Goal: Transaction & Acquisition: Purchase product/service

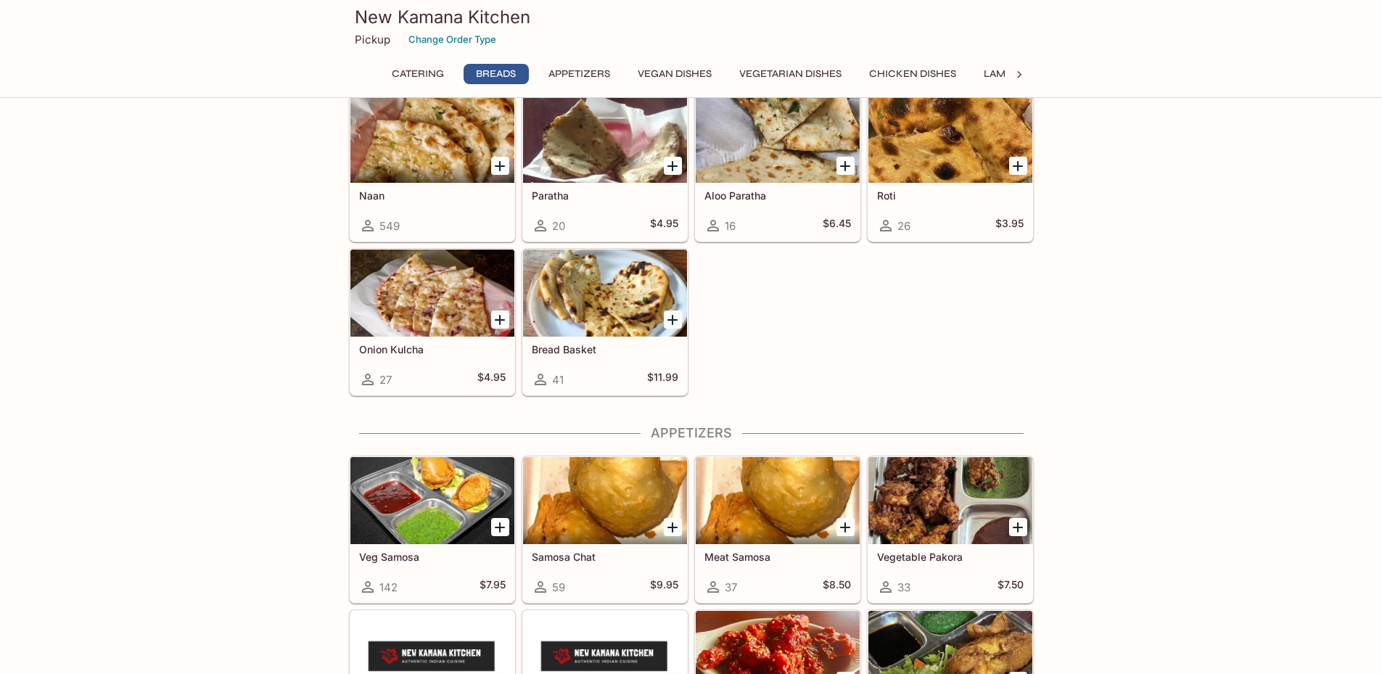
scroll to position [556, 0]
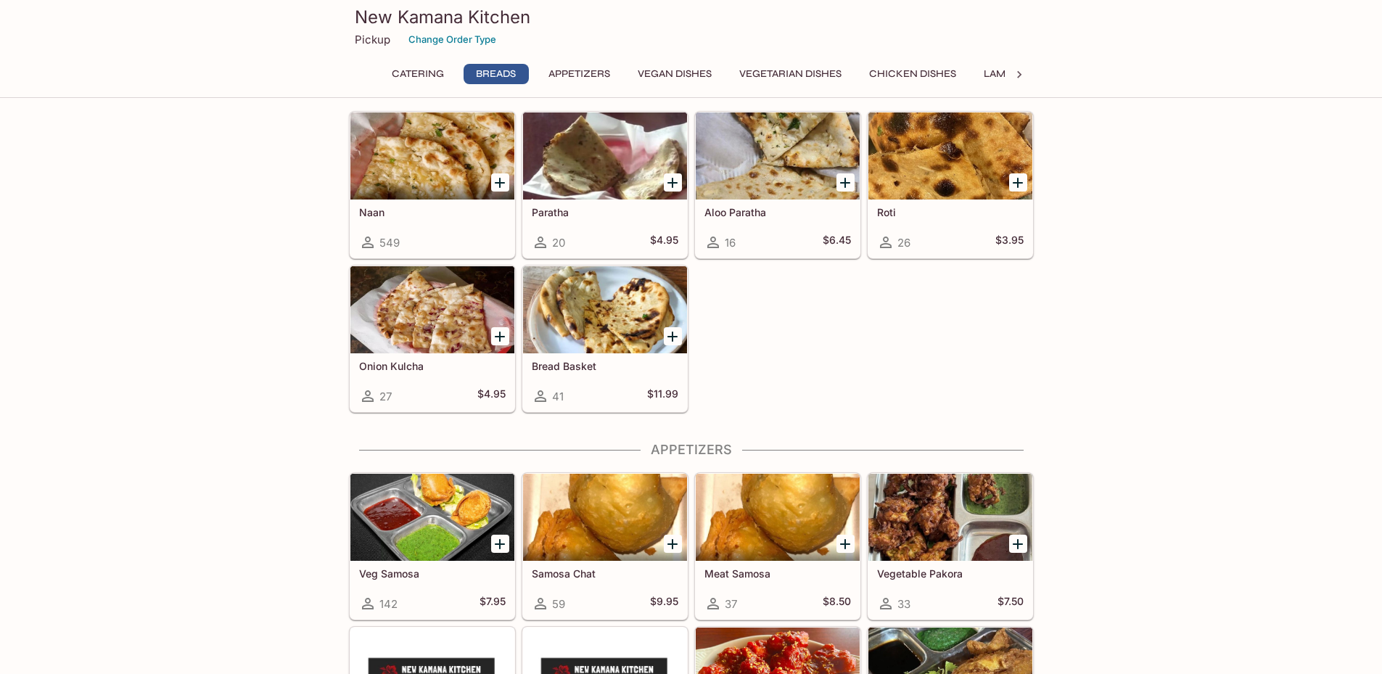
click at [399, 238] on span "549" at bounding box center [389, 243] width 20 height 14
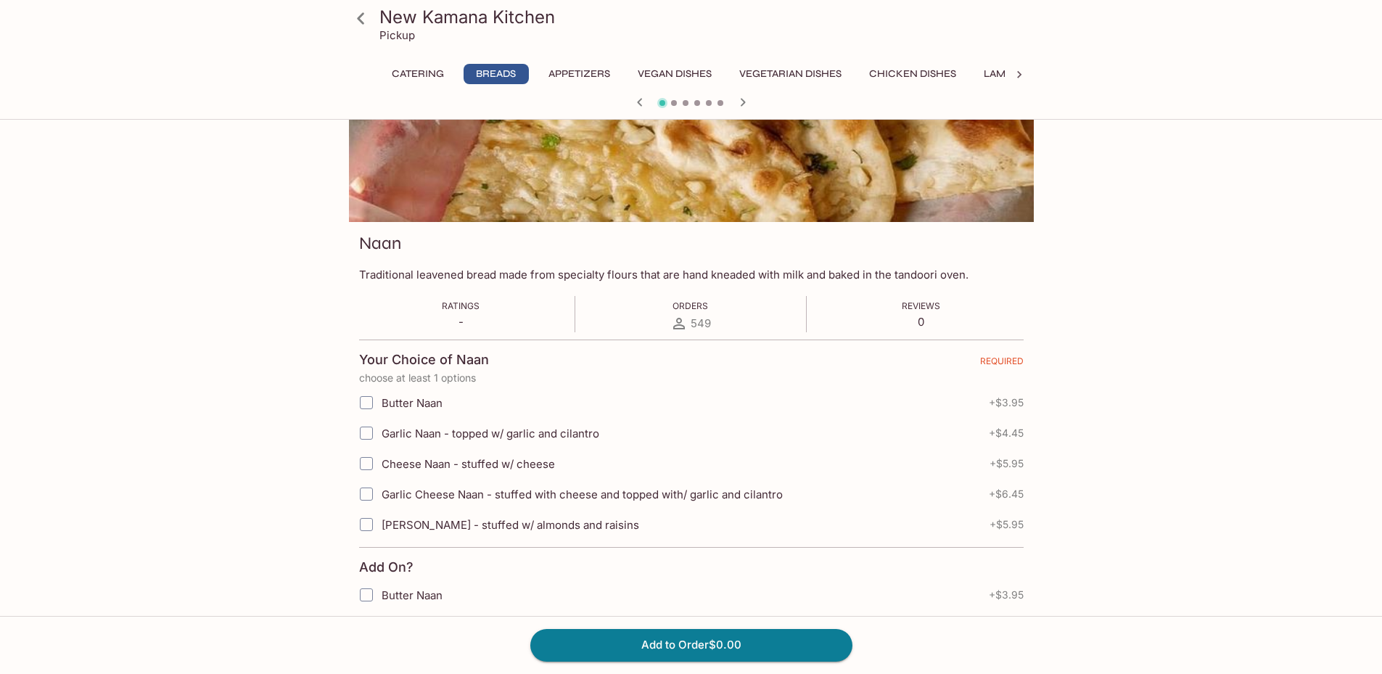
scroll to position [96, 0]
click at [361, 427] on input "Garlic Naan - topped w/ garlic and cilantro" at bounding box center [366, 432] width 29 height 29
checkbox input "true"
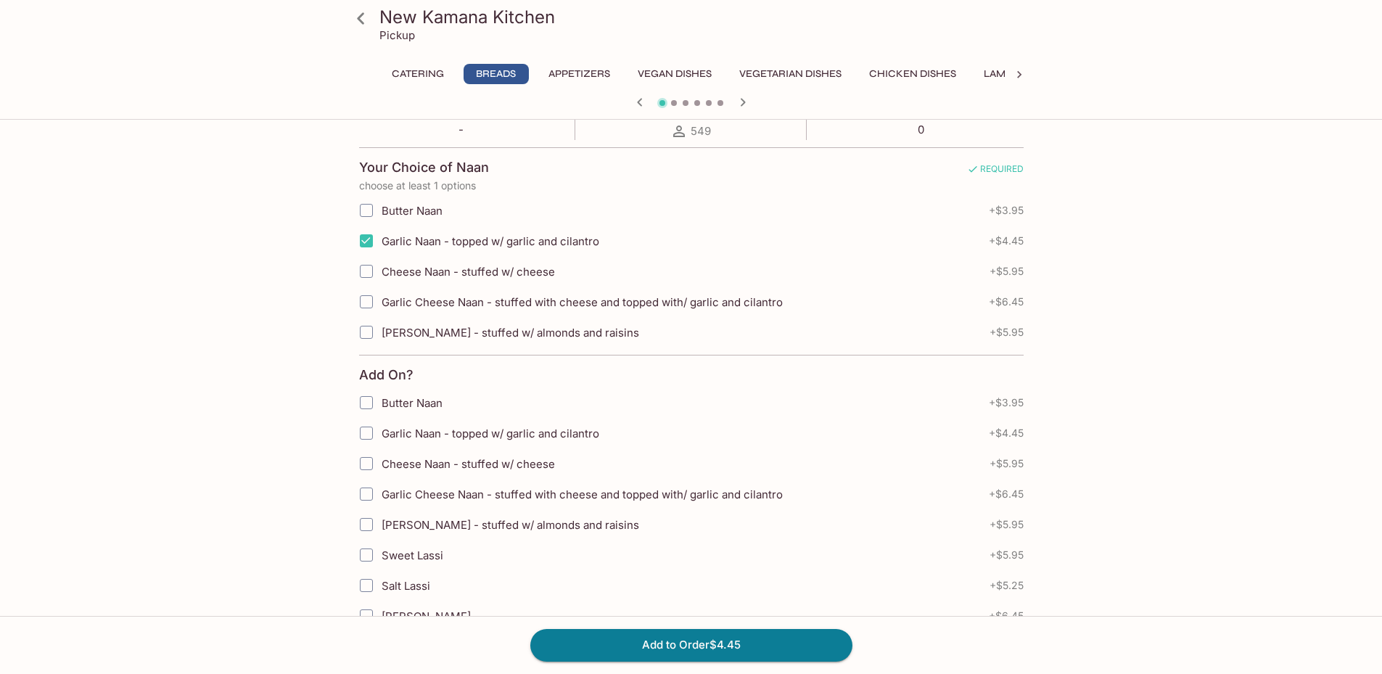
scroll to position [290, 0]
click at [667, 628] on div "Add to Order $4.45" at bounding box center [691, 645] width 1382 height 58
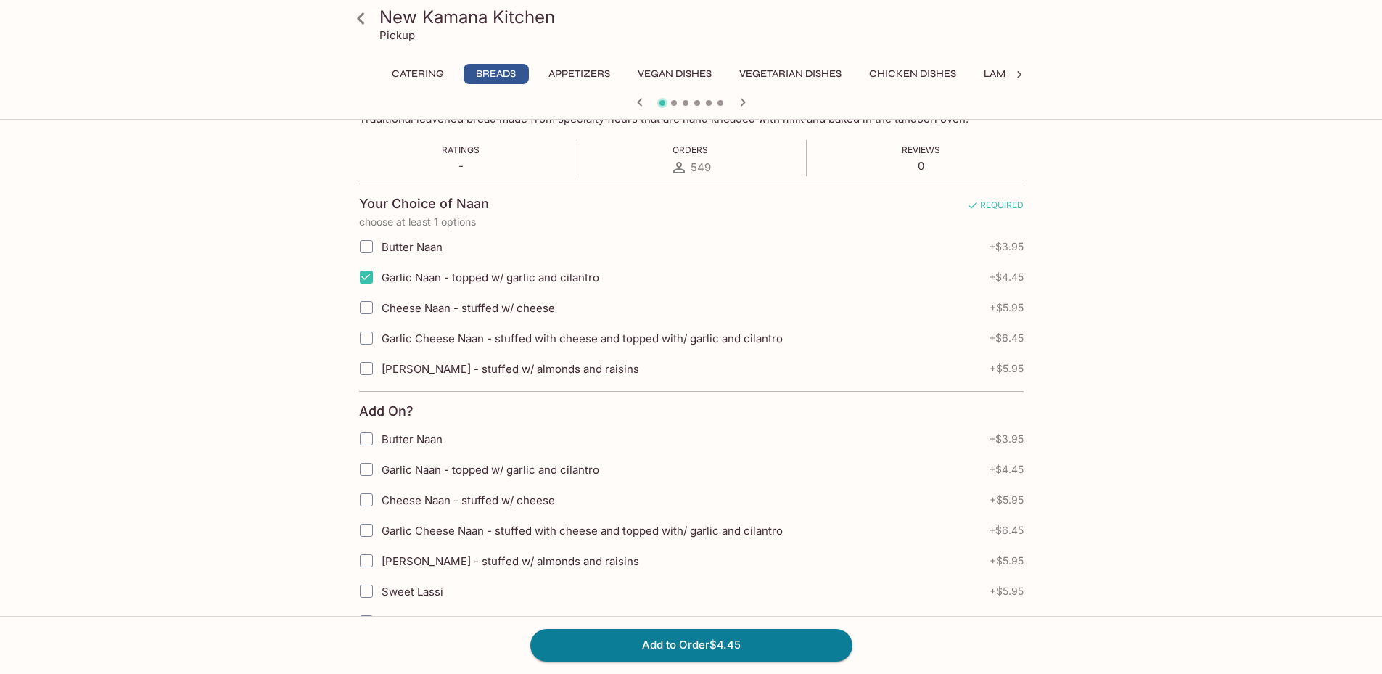
scroll to position [218, 0]
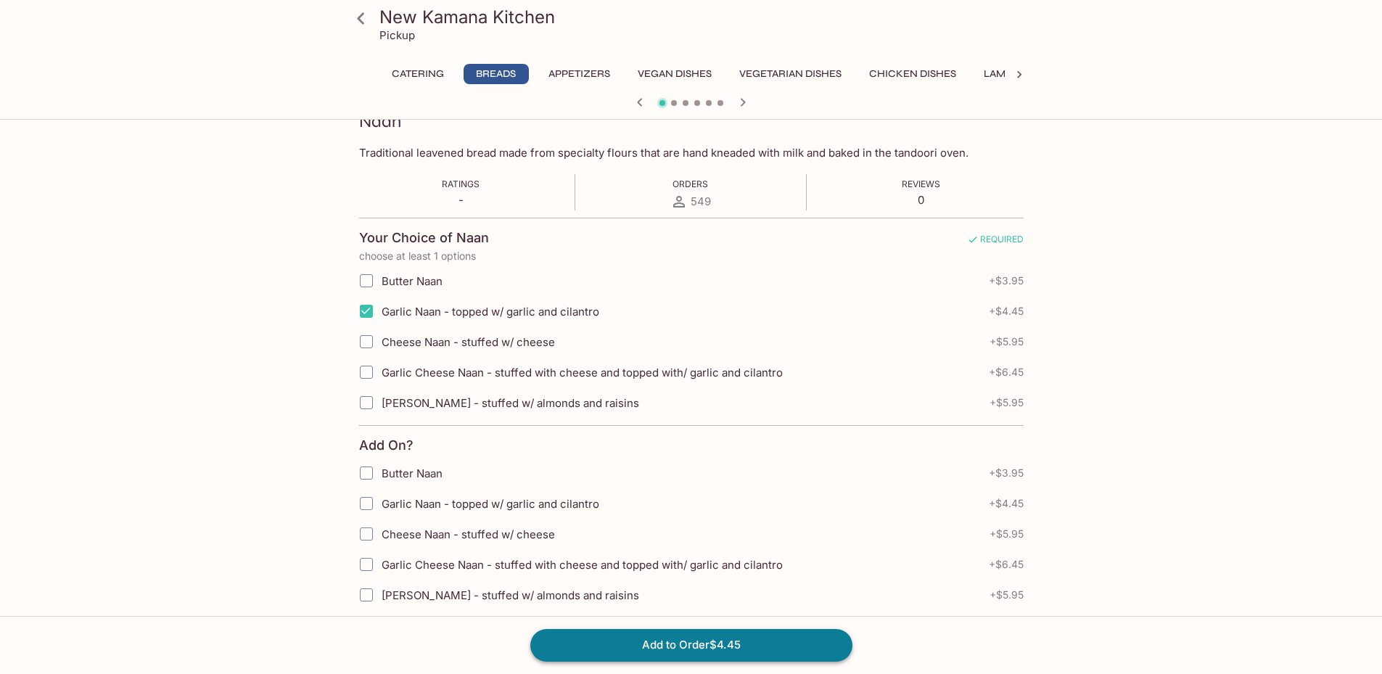
click at [682, 641] on button "Add to Order $4.45" at bounding box center [691, 645] width 322 height 32
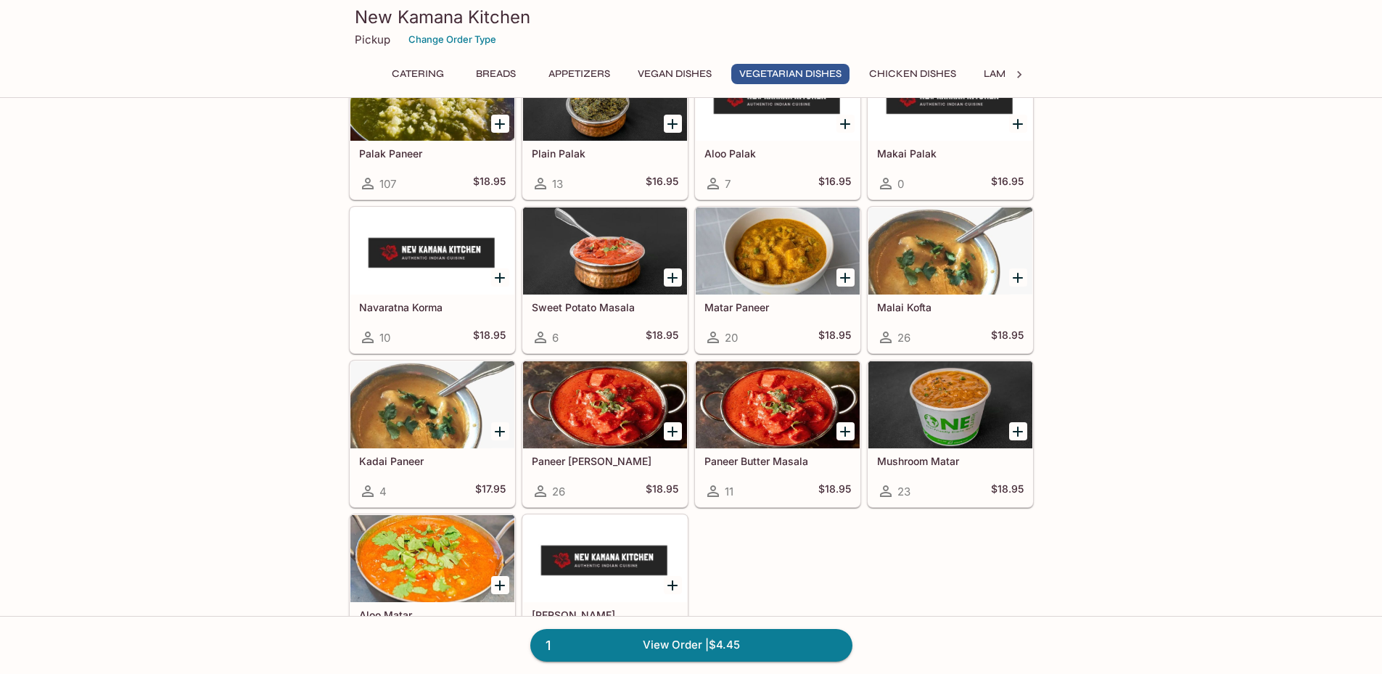
scroll to position [2007, 0]
click at [846, 432] on icon "Add Paneer Butter Masala" at bounding box center [844, 430] width 17 height 17
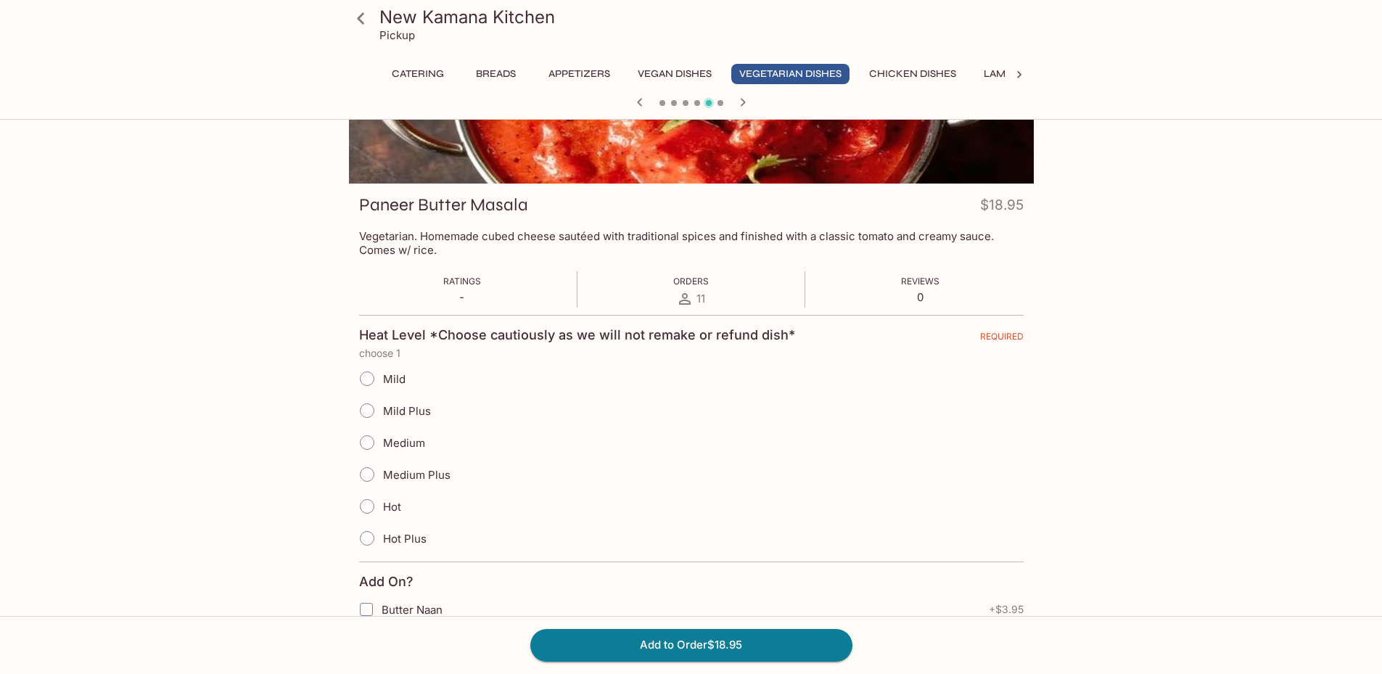
scroll to position [145, 0]
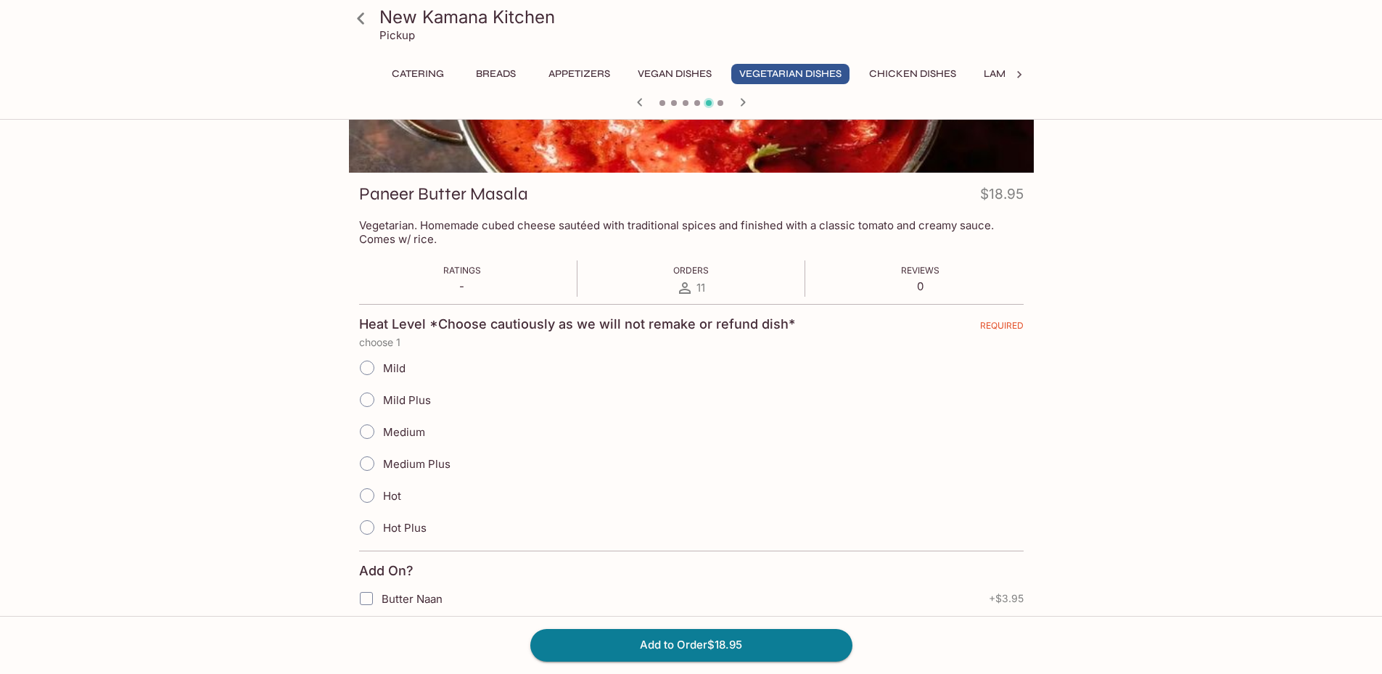
click at [409, 461] on span "Medium Plus" at bounding box center [416, 464] width 67 height 14
click at [382, 461] on input "Medium Plus" at bounding box center [367, 463] width 30 height 30
radio input "true"
click at [710, 646] on button "Add to Order $18.95" at bounding box center [691, 645] width 322 height 32
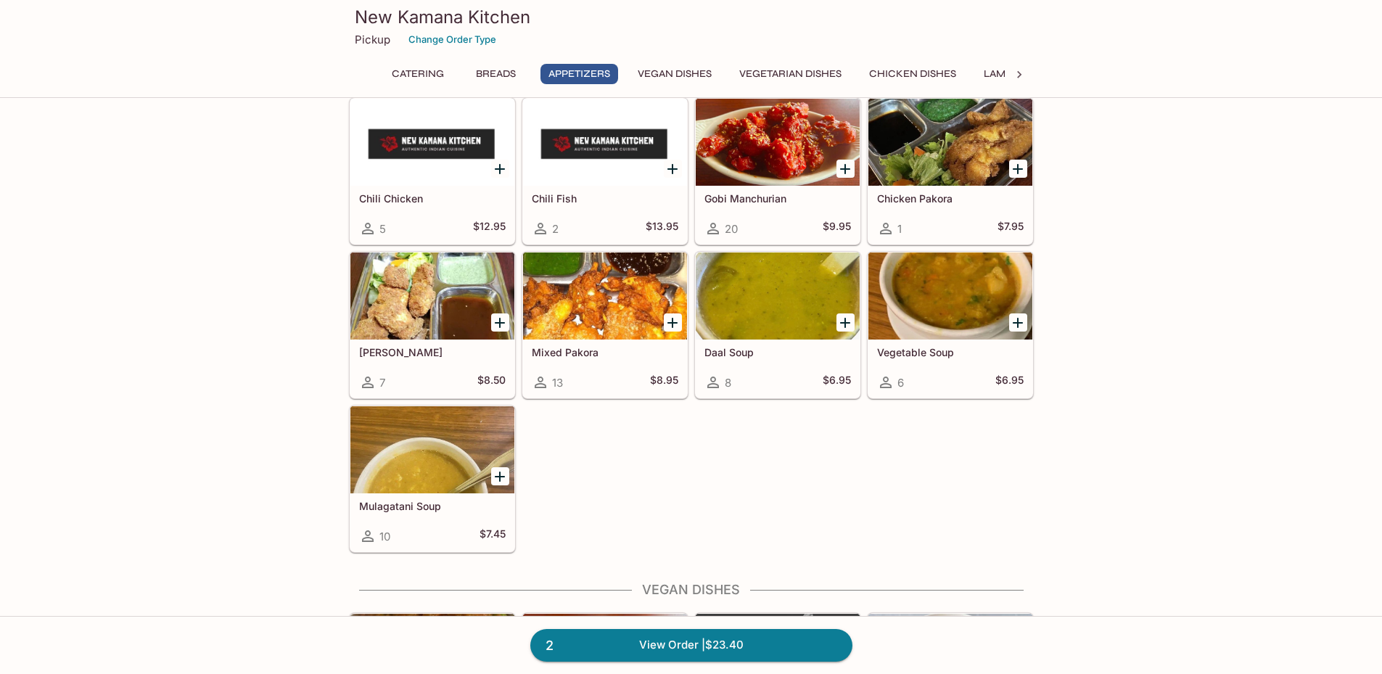
drag, startPoint x: 1117, startPoint y: 470, endPoint x: 1109, endPoint y: 512, distance: 42.8
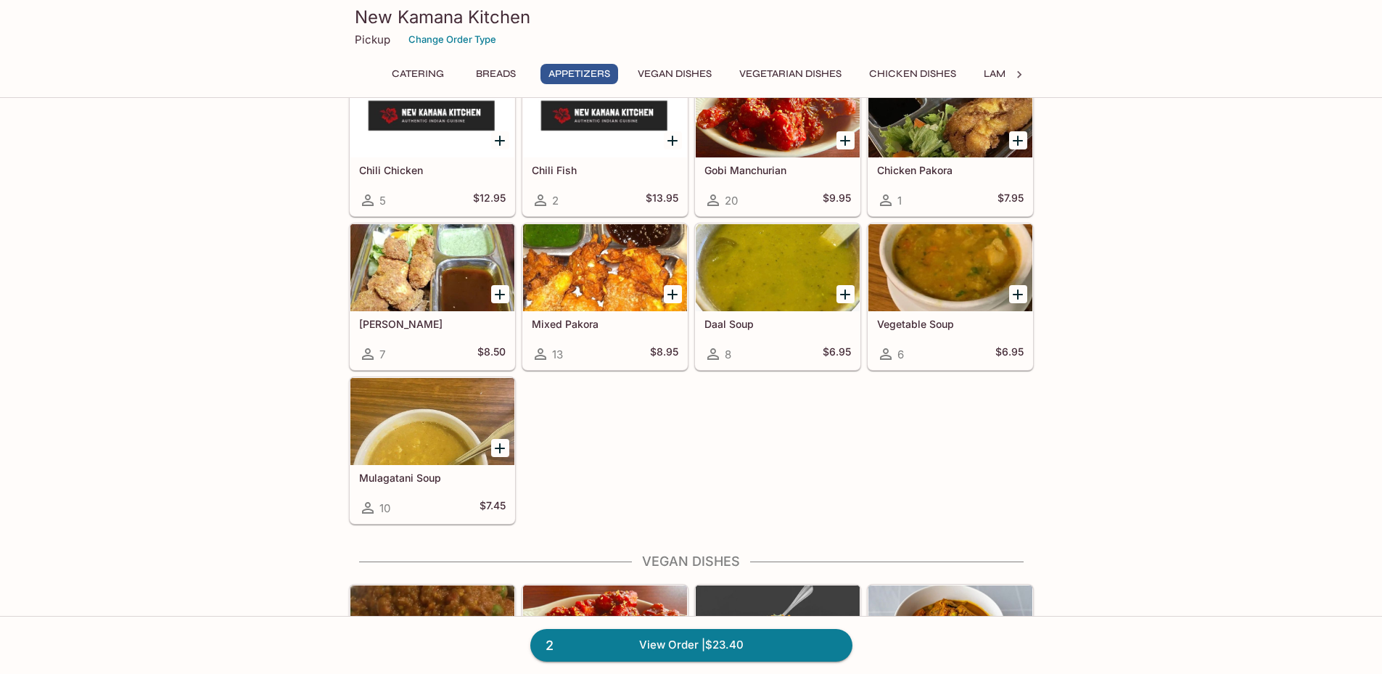
scroll to position [1103, 0]
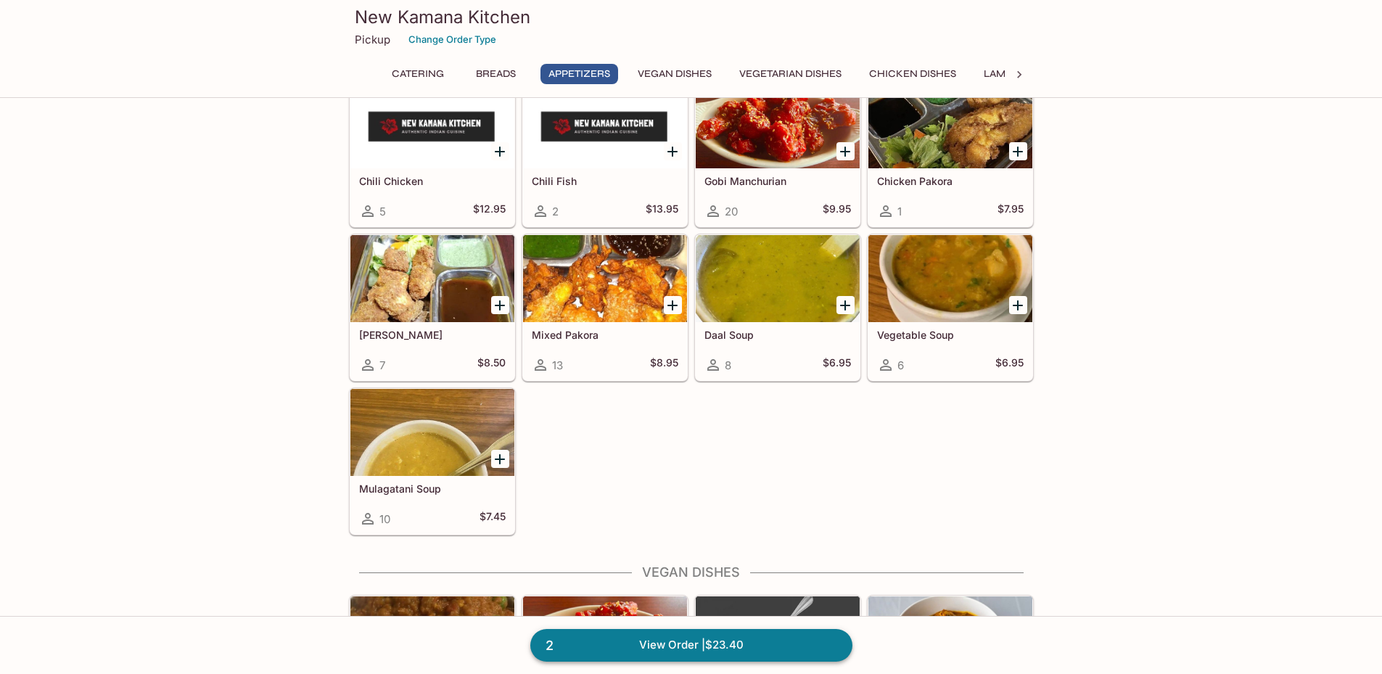
click at [688, 641] on link "2 View Order | $23.40" at bounding box center [691, 645] width 322 height 32
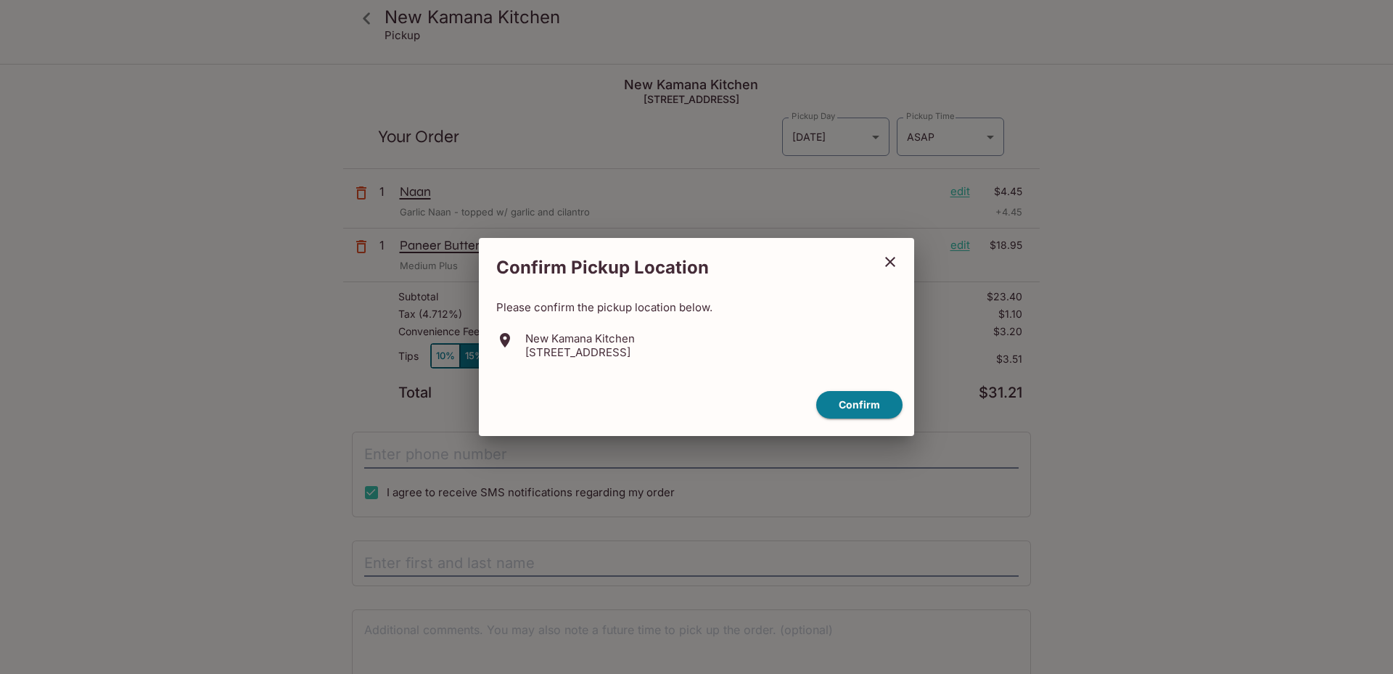
click at [897, 262] on icon "close" at bounding box center [889, 261] width 17 height 17
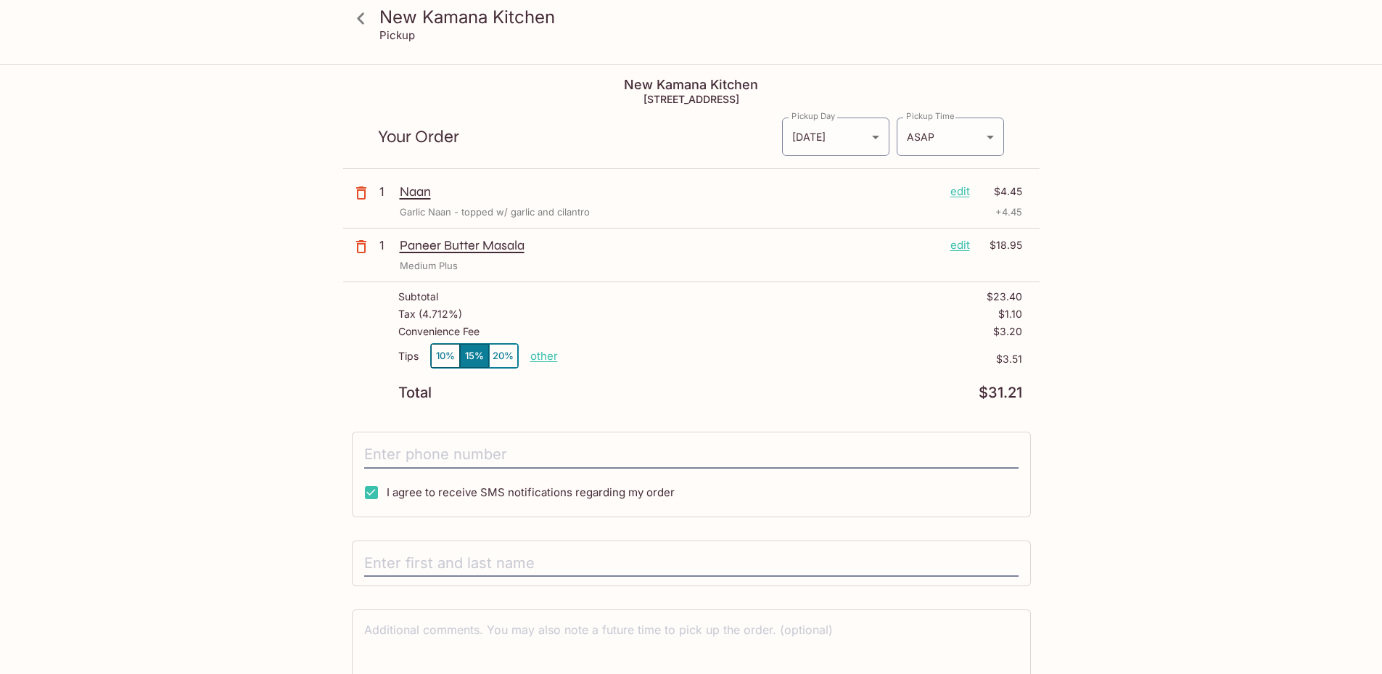
click at [955, 250] on p "edit" at bounding box center [960, 245] width 20 height 16
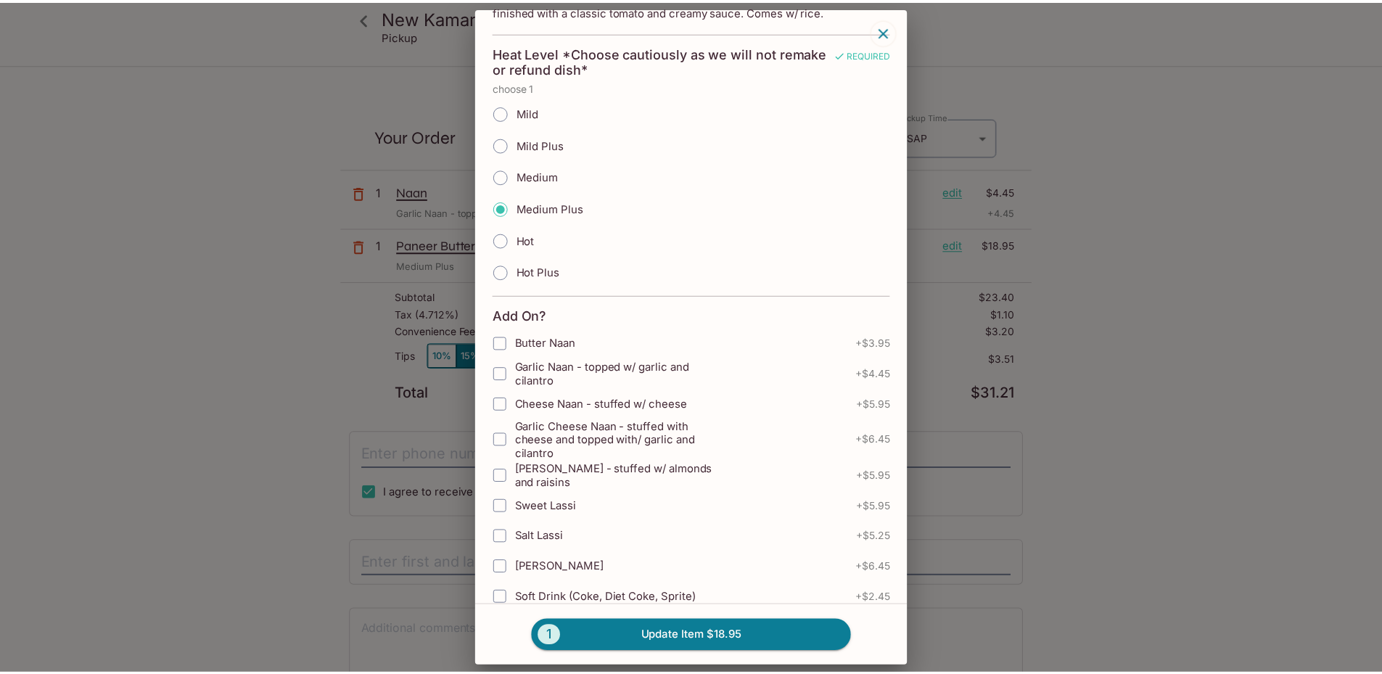
scroll to position [96, 0]
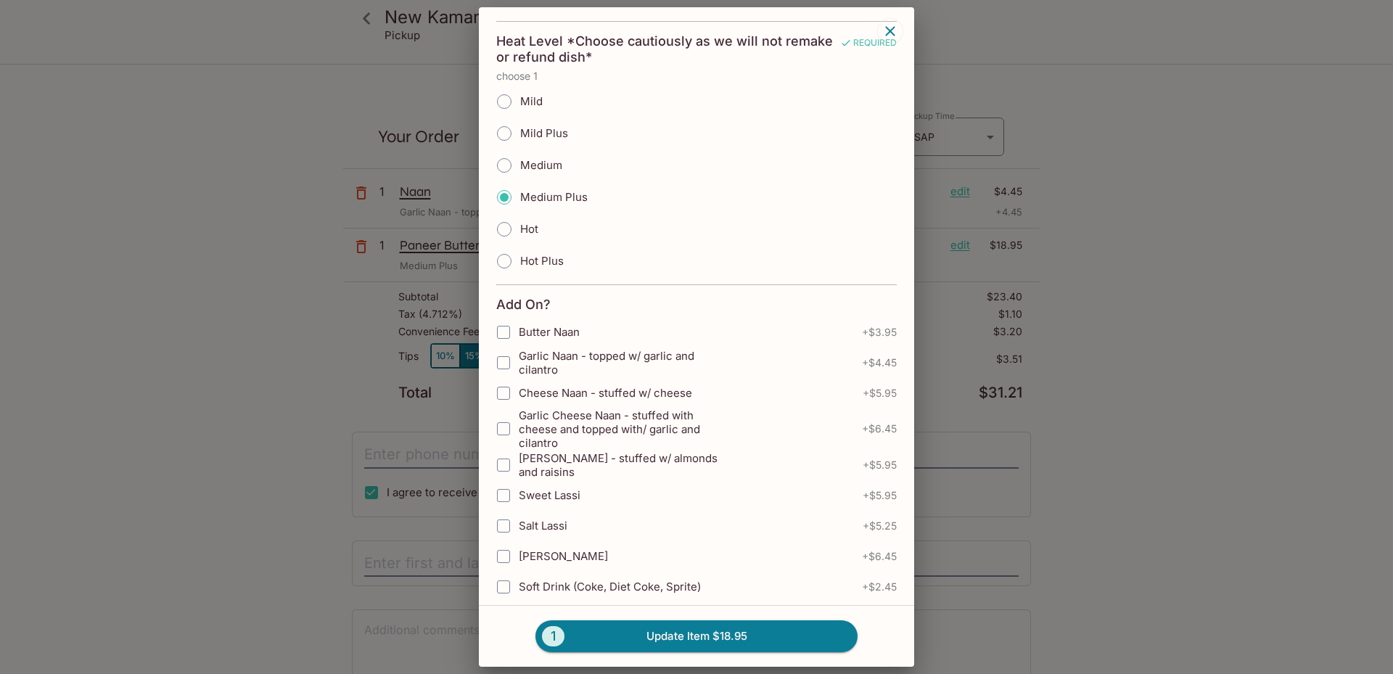
click at [504, 362] on input "Garlic Naan - topped w/ garlic and cilantro" at bounding box center [503, 362] width 29 height 29
checkbox input "true"
click at [751, 638] on button "1 Update Item $23.40" at bounding box center [696, 636] width 322 height 32
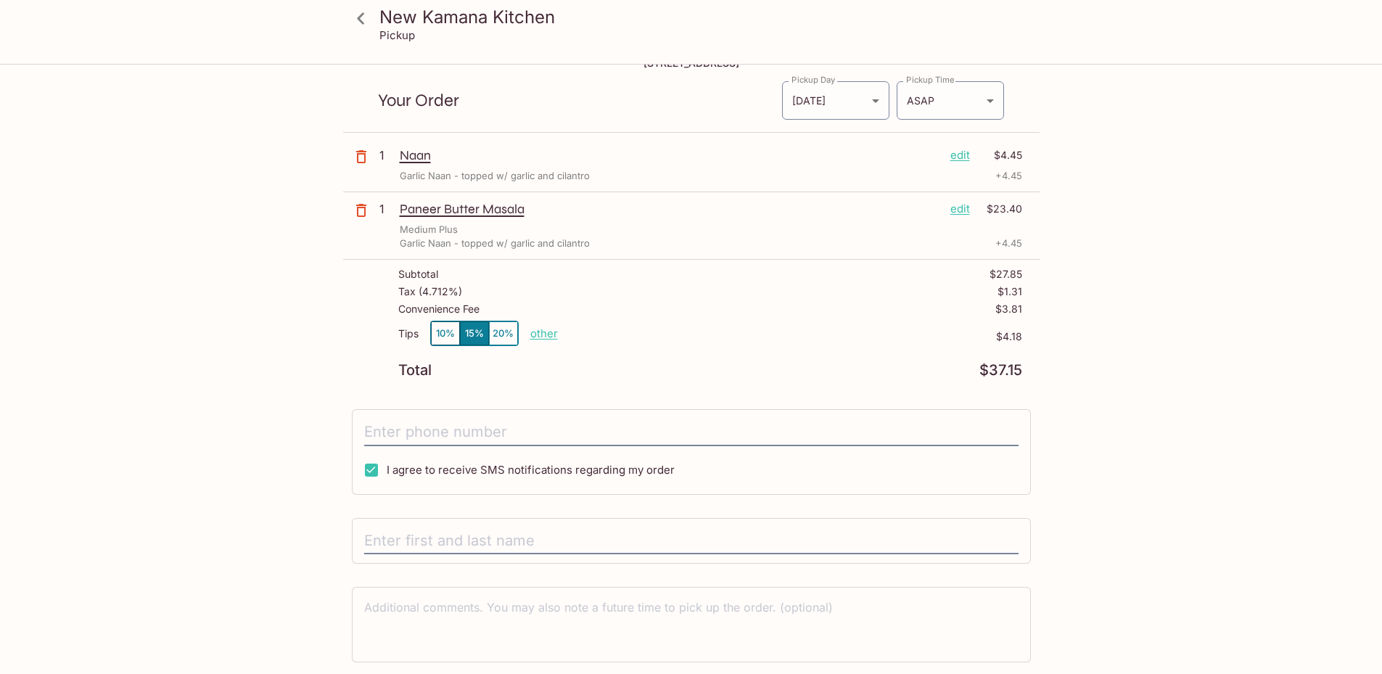
scroll to position [0, 0]
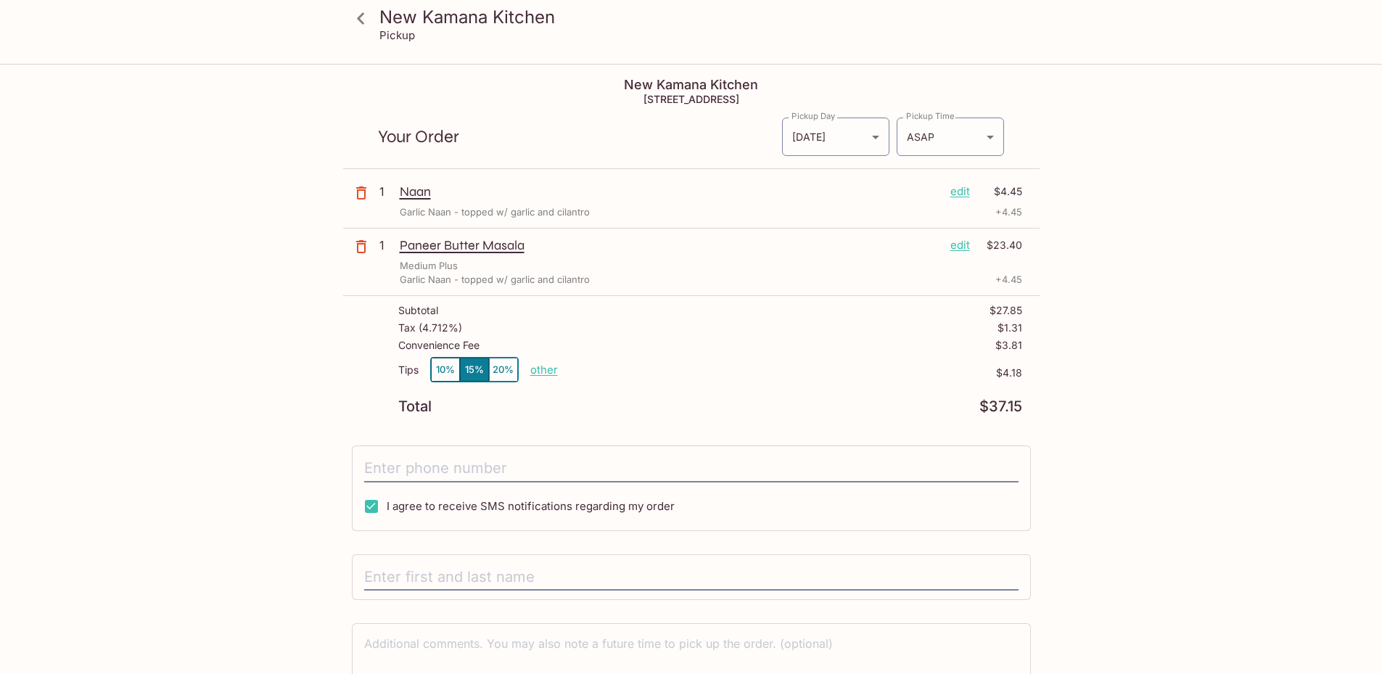
click at [361, 22] on icon at bounding box center [360, 18] width 7 height 12
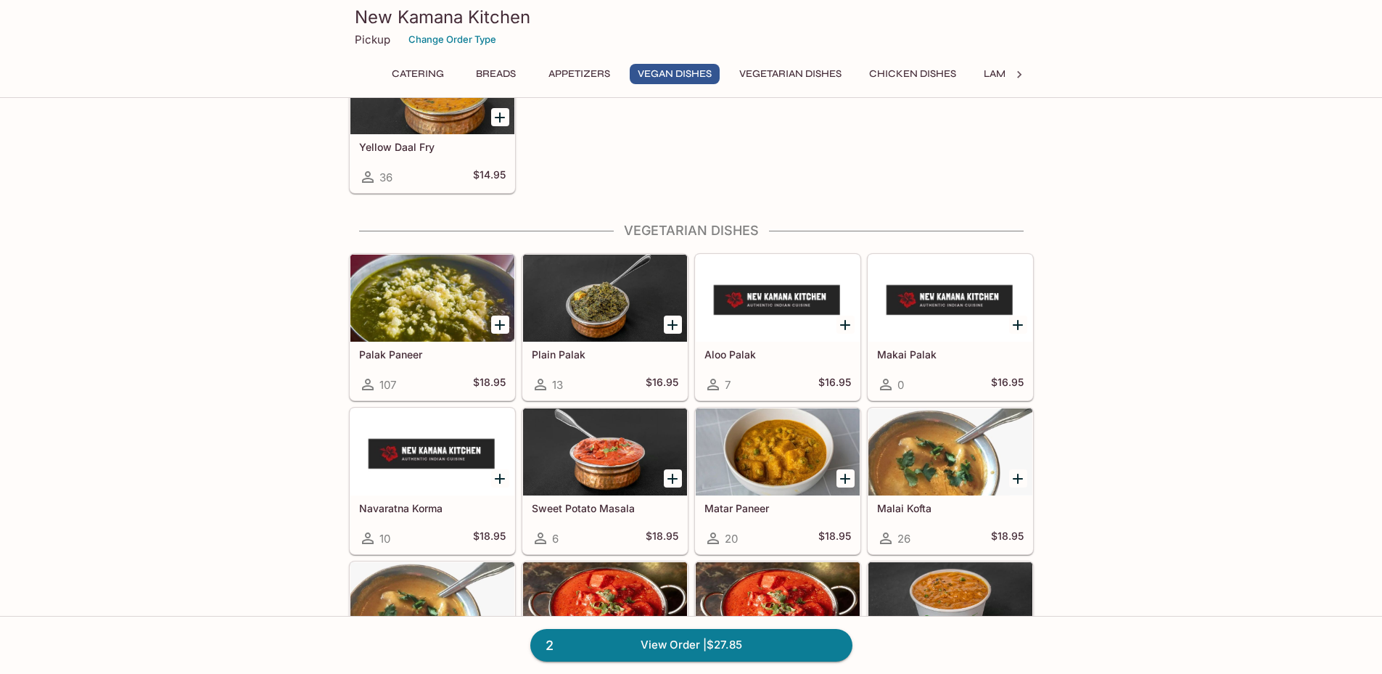
drag, startPoint x: 1154, startPoint y: 340, endPoint x: 1162, endPoint y: 381, distance: 41.4
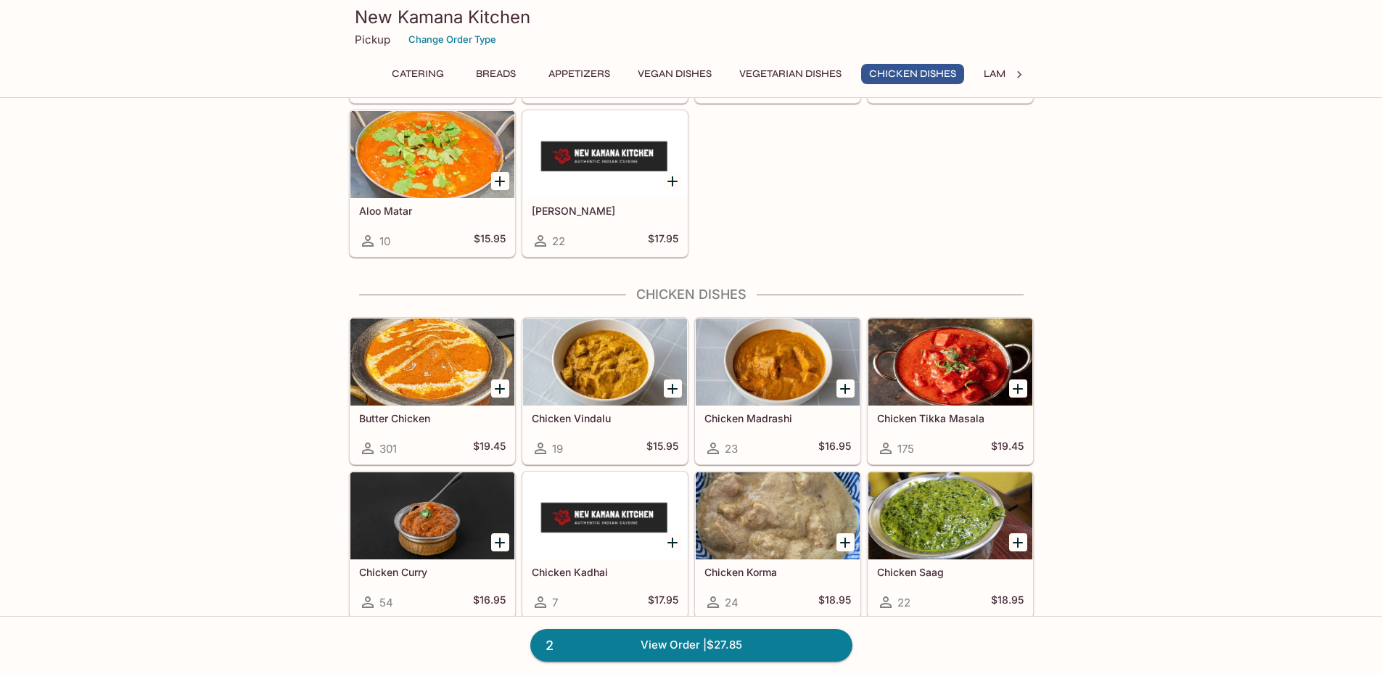
scroll to position [2768, 0]
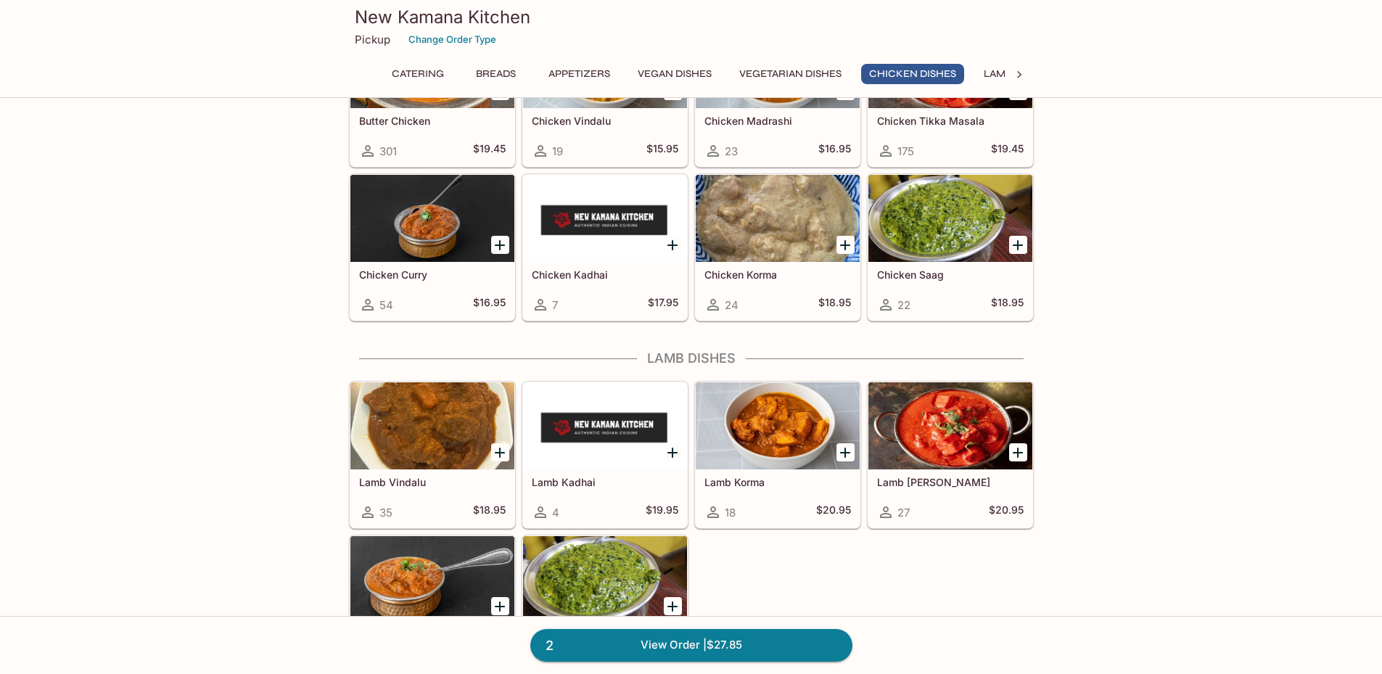
drag, startPoint x: 1154, startPoint y: 398, endPoint x: 1144, endPoint y: 482, distance: 85.4
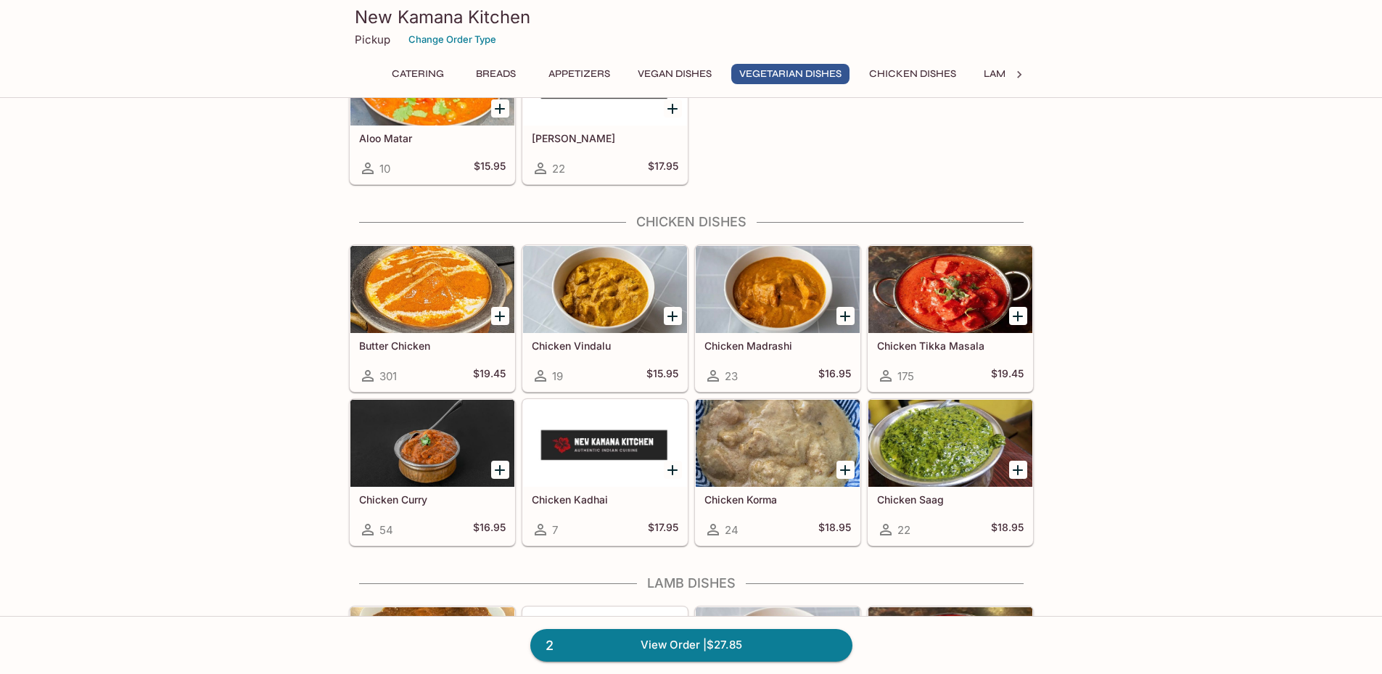
drag, startPoint x: 1155, startPoint y: 310, endPoint x: 1162, endPoint y: 262, distance: 48.3
drag, startPoint x: 1162, startPoint y: 262, endPoint x: 1164, endPoint y: 300, distance: 37.8
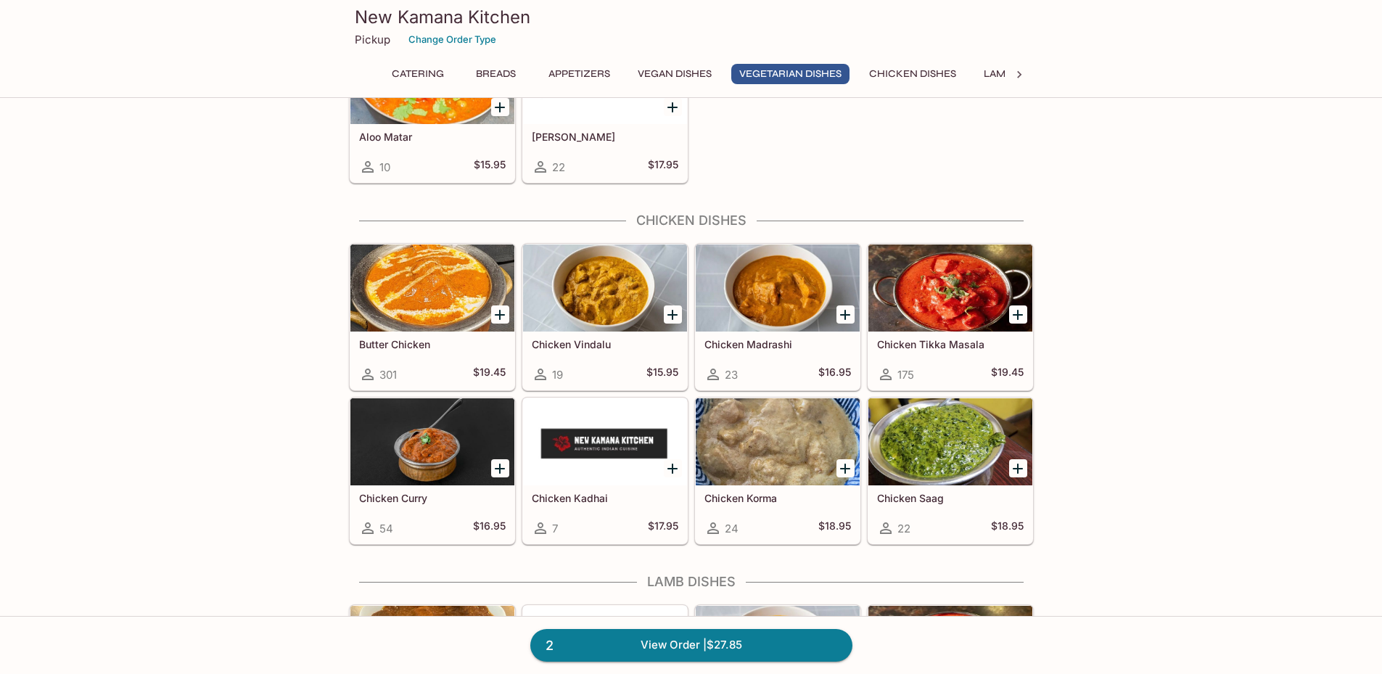
click at [1022, 315] on icon "Add Chicken Tikka Masala" at bounding box center [1018, 315] width 10 height 10
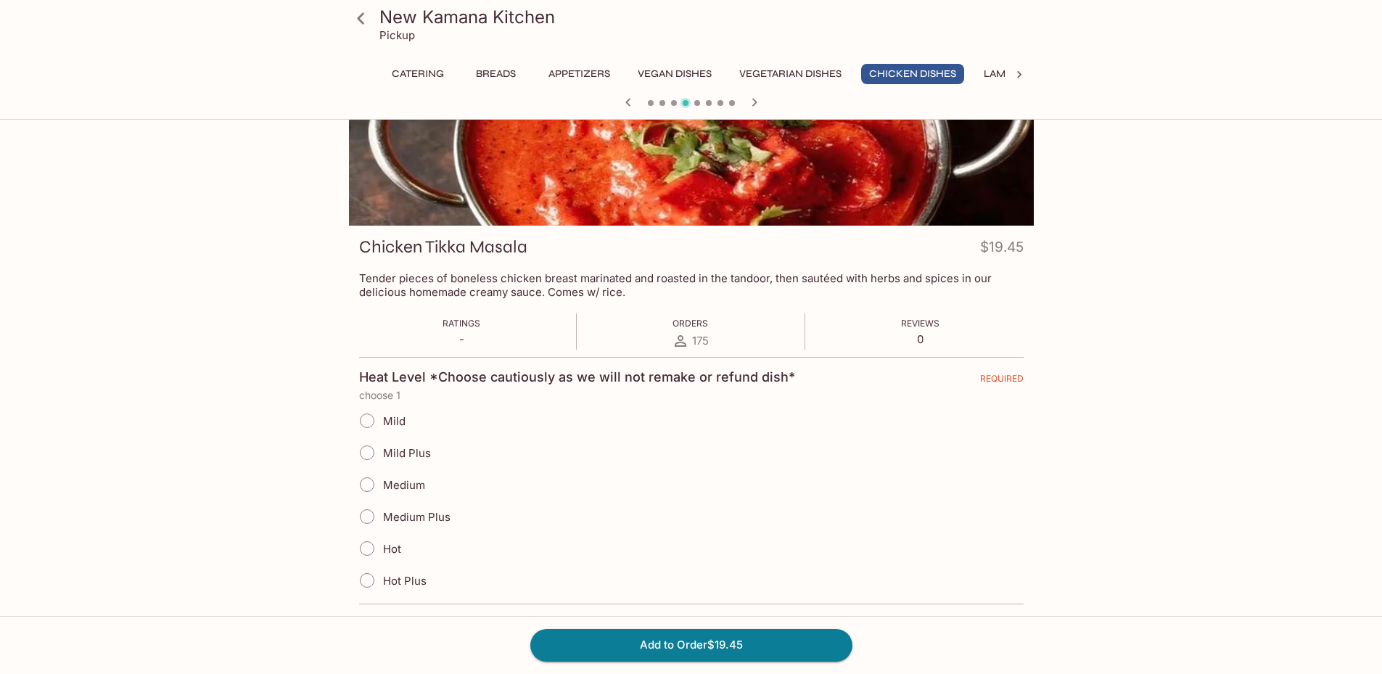
scroll to position [96, 0]
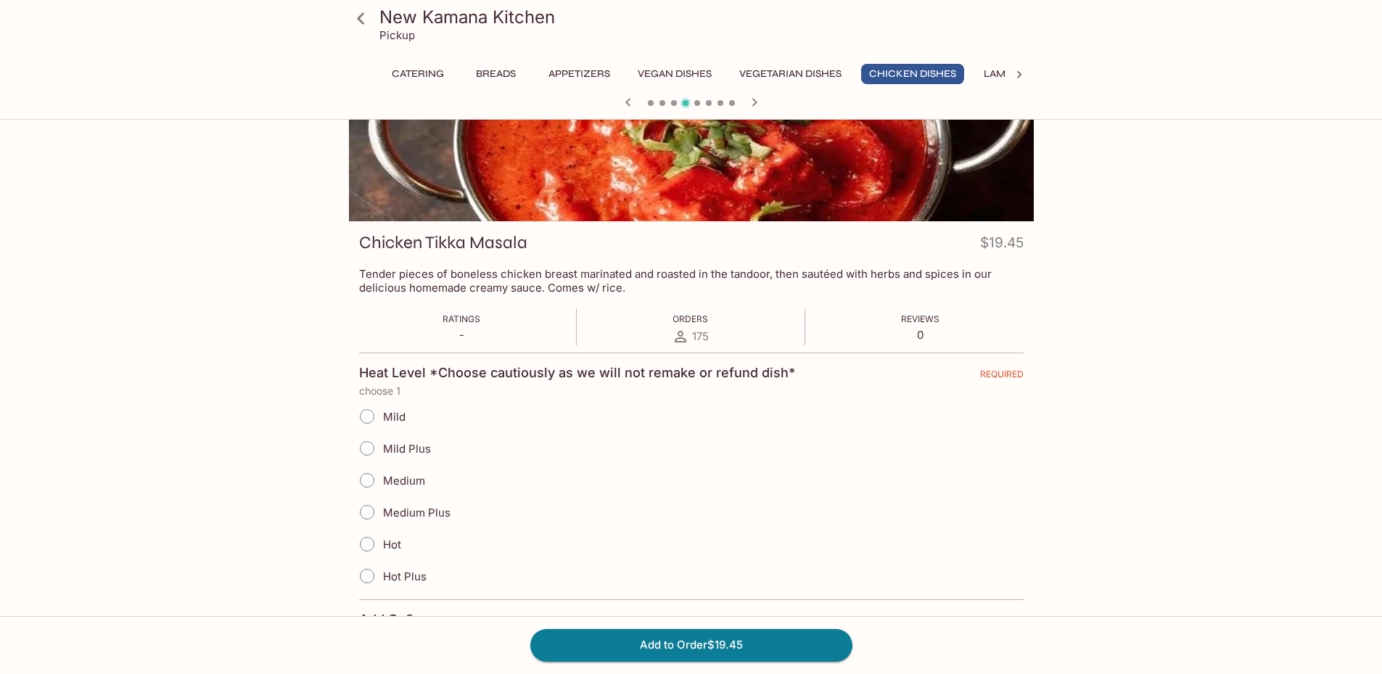
click at [369, 482] on input "Medium" at bounding box center [367, 480] width 30 height 30
radio input "true"
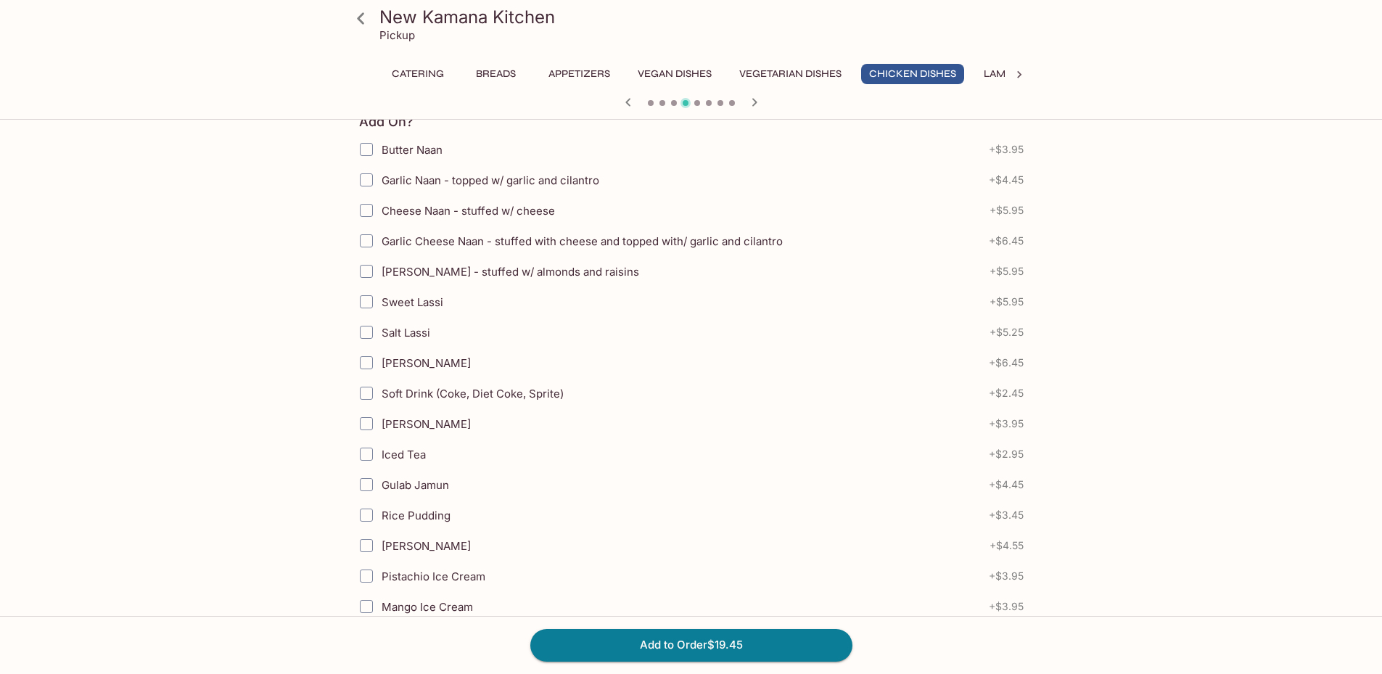
scroll to position [580, 0]
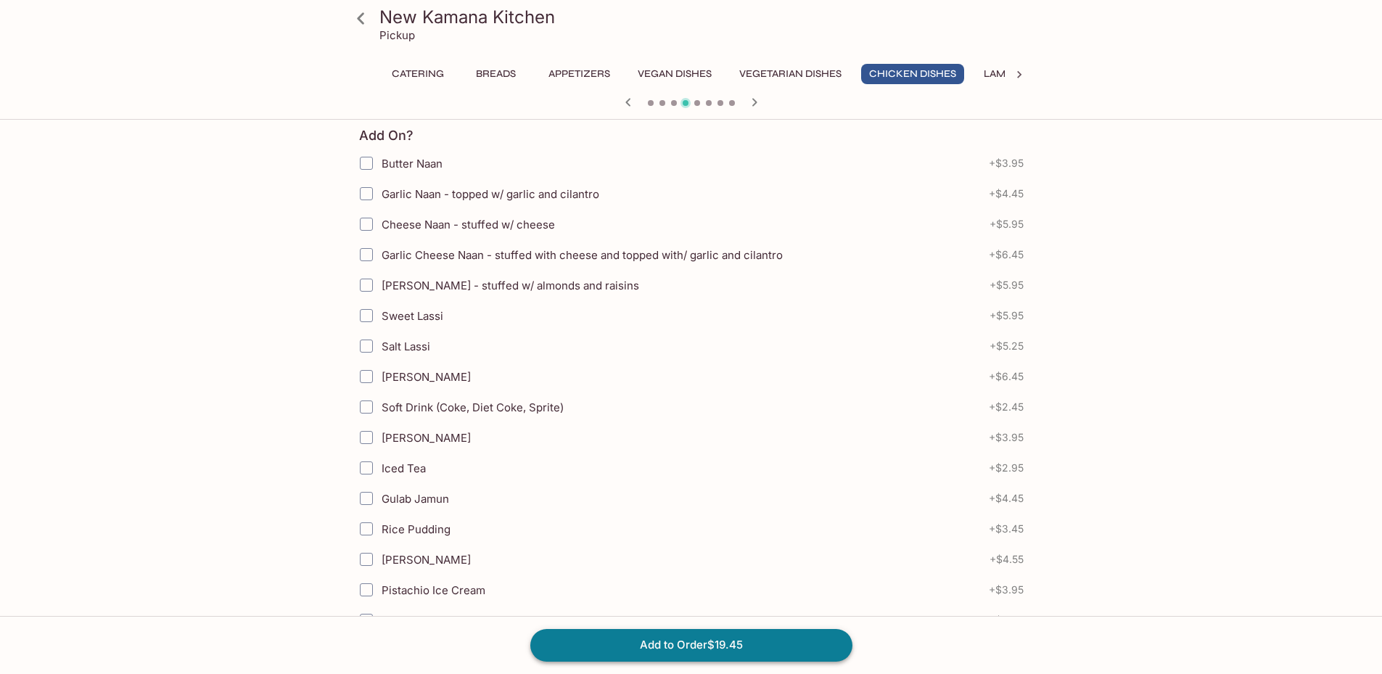
drag, startPoint x: 798, startPoint y: 646, endPoint x: 805, endPoint y: 641, distance: 8.9
click at [799, 644] on button "Add to Order $19.45" at bounding box center [691, 645] width 322 height 32
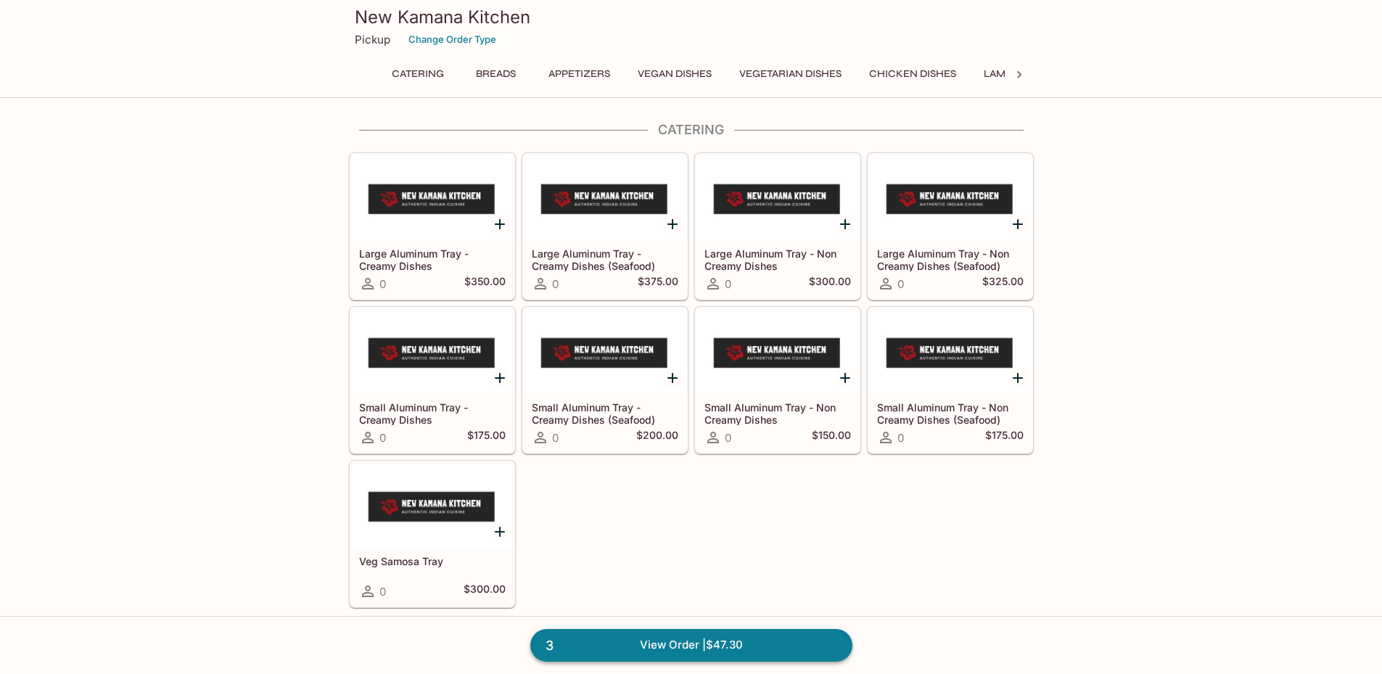
click at [796, 636] on link "3 View Order | $47.30" at bounding box center [691, 645] width 322 height 32
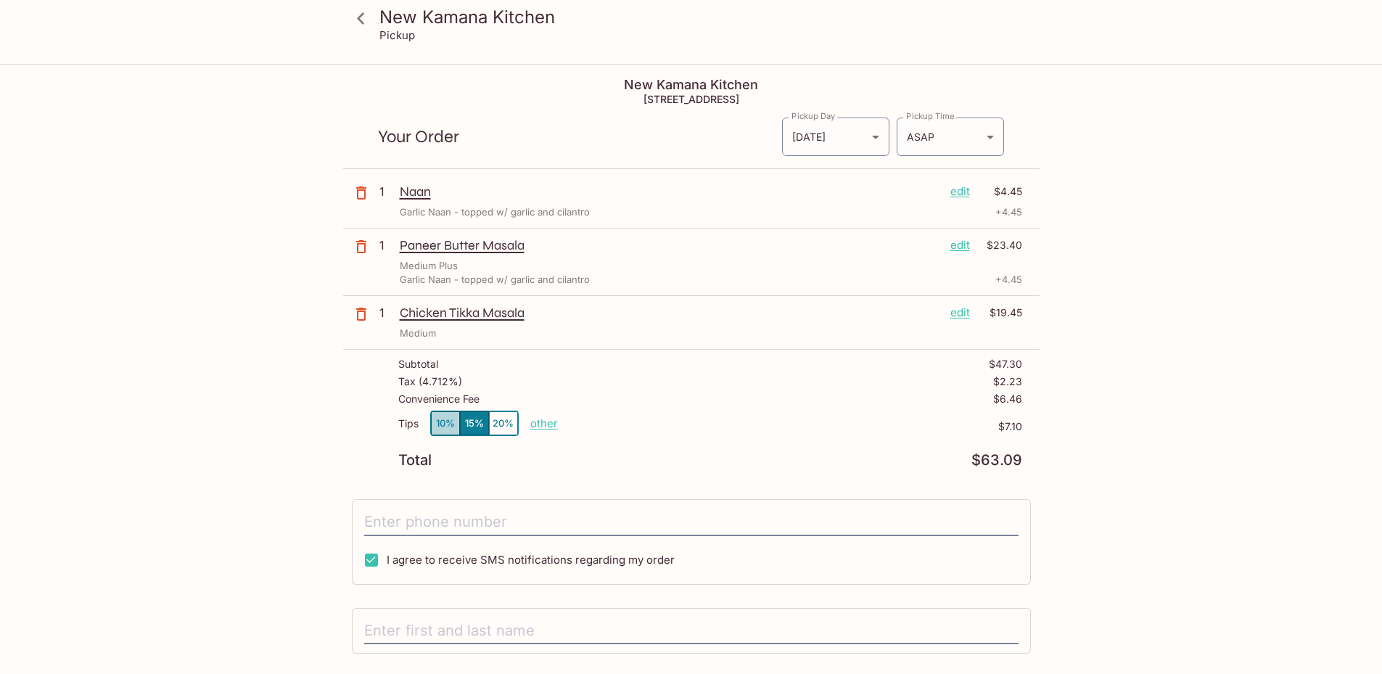
click at [445, 426] on button "10%" at bounding box center [445, 423] width 29 height 24
click at [456, 422] on button "10%" at bounding box center [445, 423] width 29 height 24
click at [468, 419] on button "15%" at bounding box center [474, 423] width 29 height 24
click at [453, 425] on button "10%" at bounding box center [445, 423] width 29 height 24
click at [465, 417] on button "15%" at bounding box center [474, 423] width 29 height 24
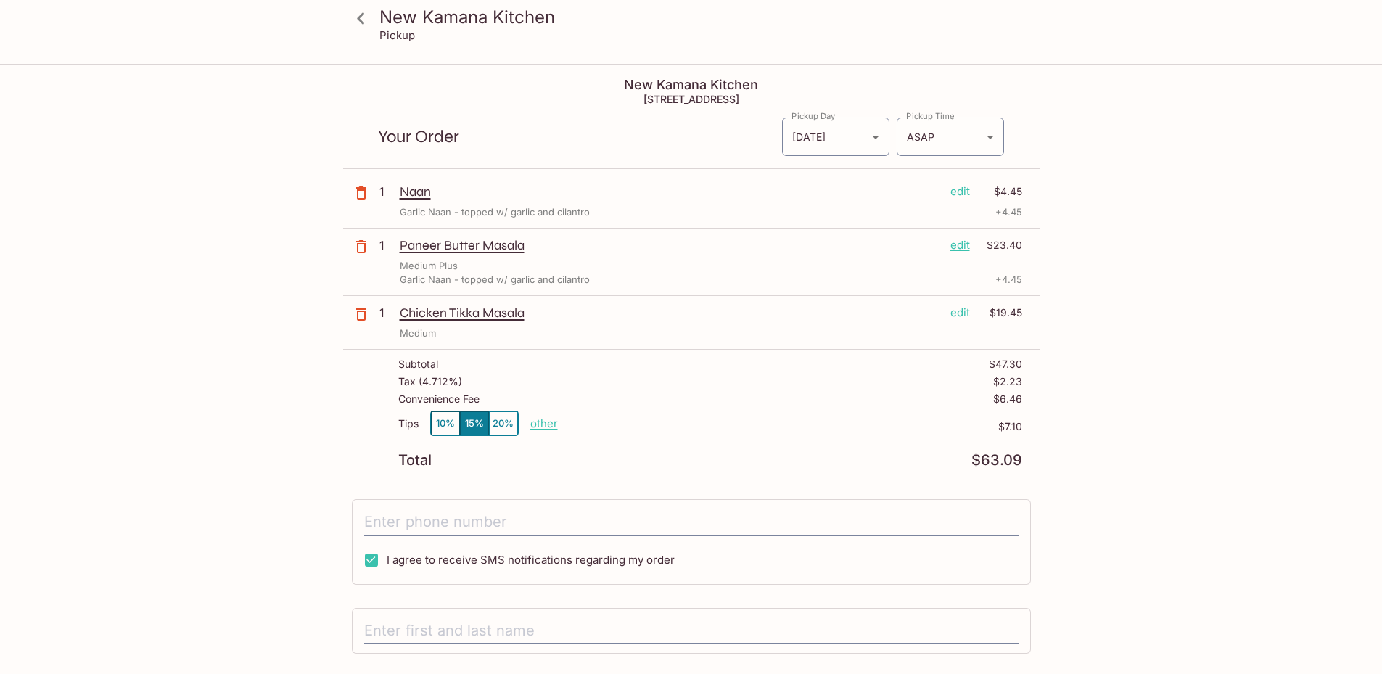
click at [448, 424] on button "10%" at bounding box center [445, 423] width 29 height 24
